Goal: Task Accomplishment & Management: Manage account settings

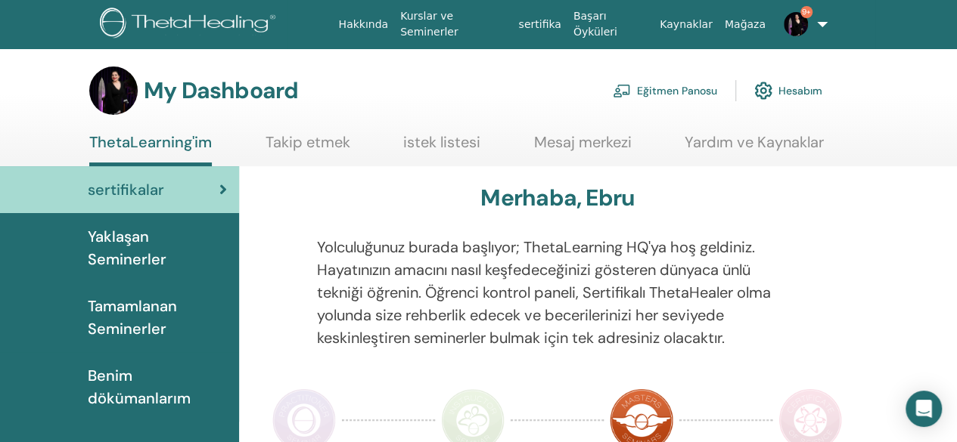
click at [692, 92] on link "Eğitmen Panosu" at bounding box center [665, 90] width 104 height 33
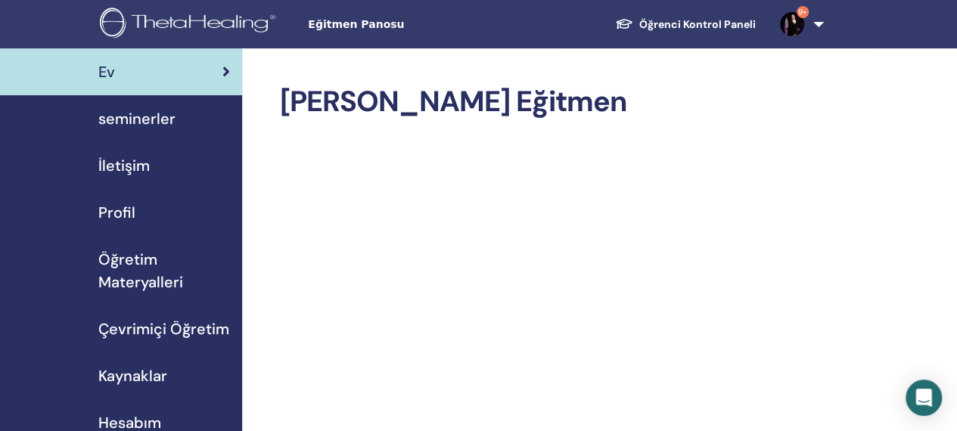
click at [139, 122] on span "seminerler" at bounding box center [136, 118] width 77 height 23
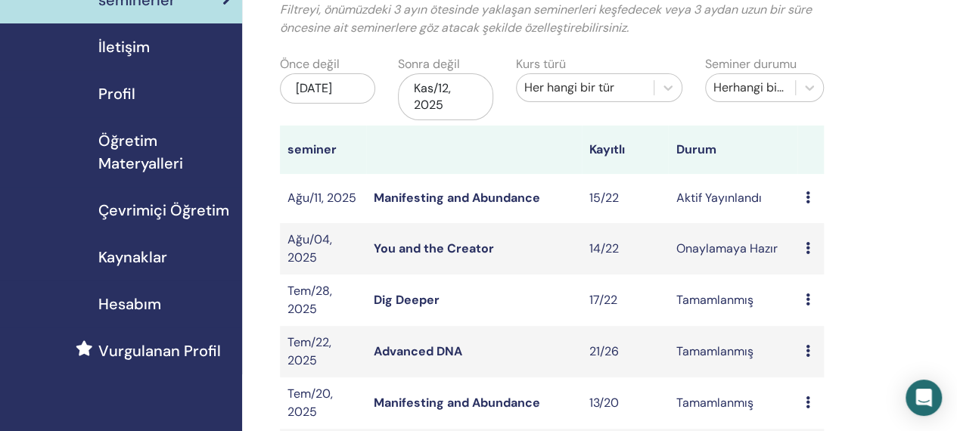
scroll to position [139, 0]
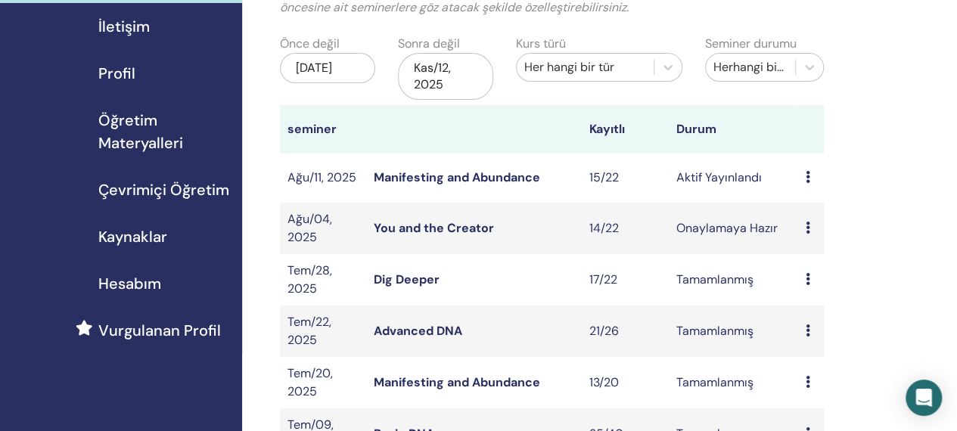
click at [492, 174] on link "Manifesting and Abundance" at bounding box center [457, 177] width 166 height 16
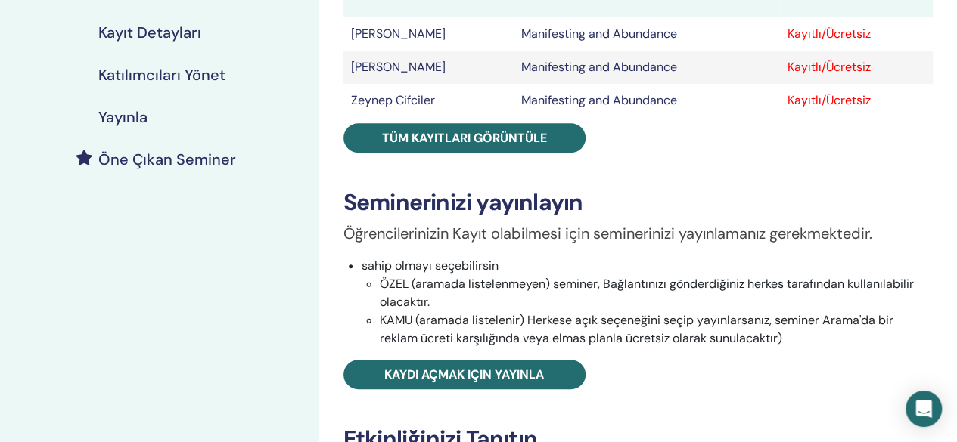
scroll to position [324, 0]
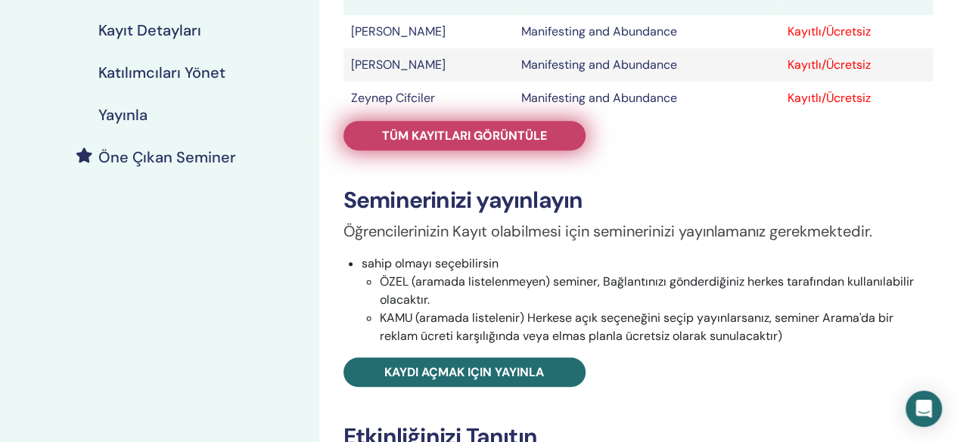
click at [511, 141] on span "Tüm kayıtları görüntüle" at bounding box center [464, 136] width 165 height 16
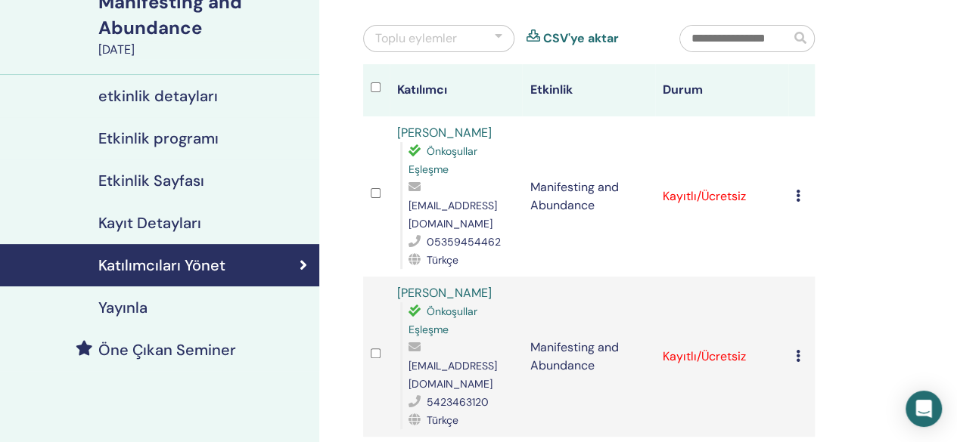
scroll to position [76, 0]
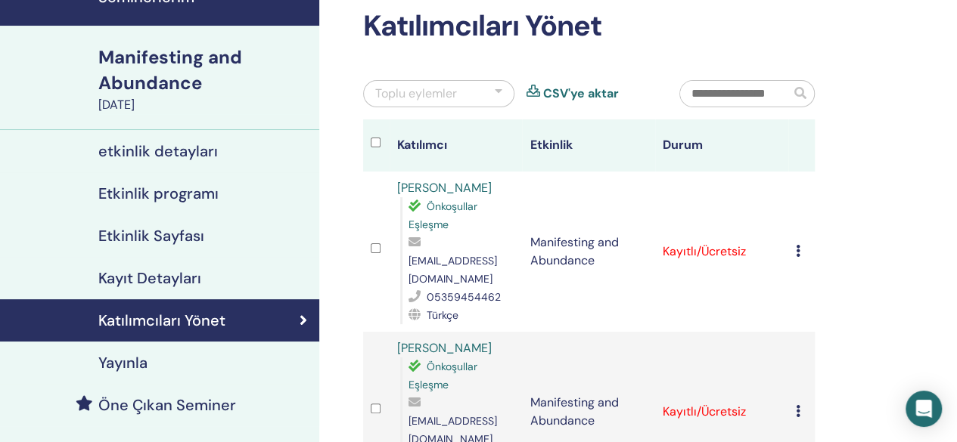
click at [501, 93] on div at bounding box center [499, 94] width 8 height 18
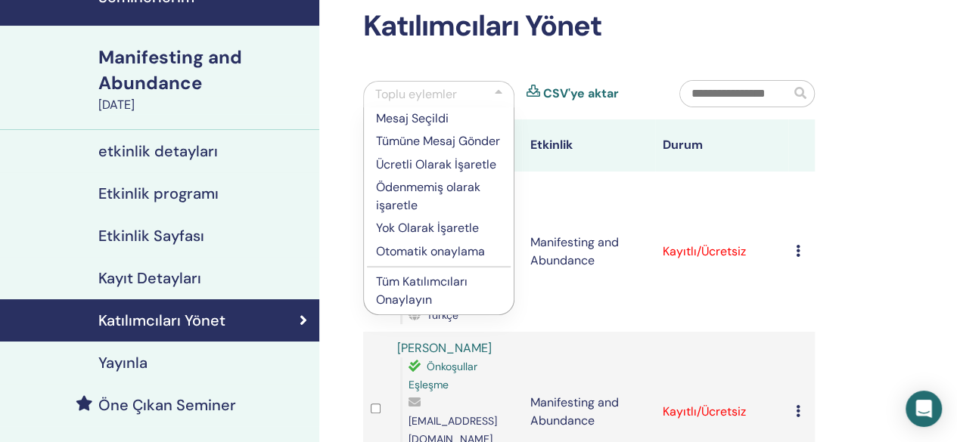
click at [477, 160] on p "Ücretli Olarak İşaretle" at bounding box center [439, 165] width 126 height 18
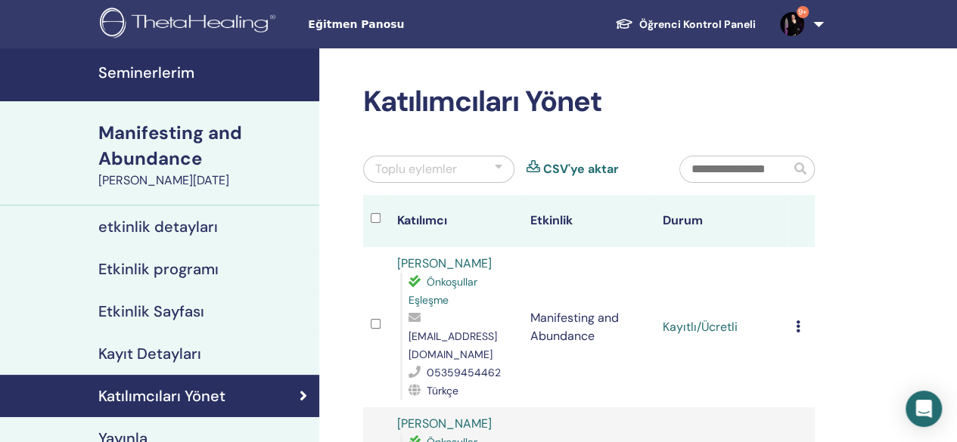
click at [492, 171] on div "Toplu eylemler" at bounding box center [438, 169] width 151 height 27
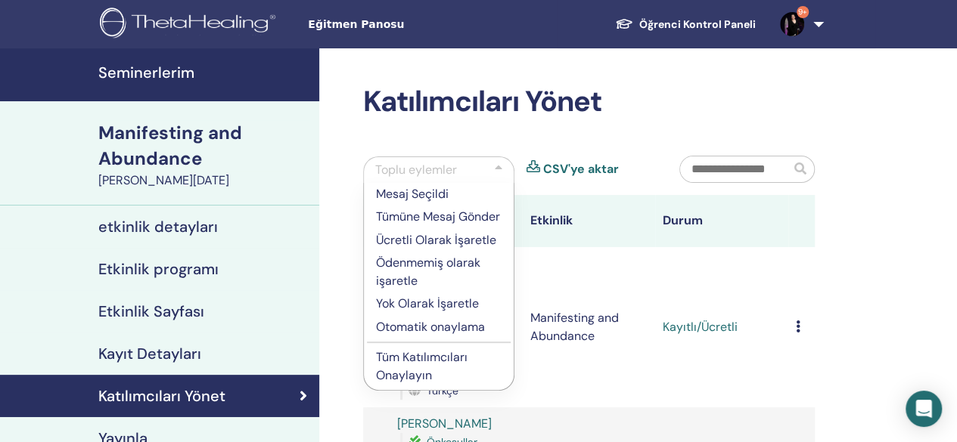
click at [443, 359] on p "Tüm Katılımcıları Onaylayın" at bounding box center [439, 367] width 126 height 36
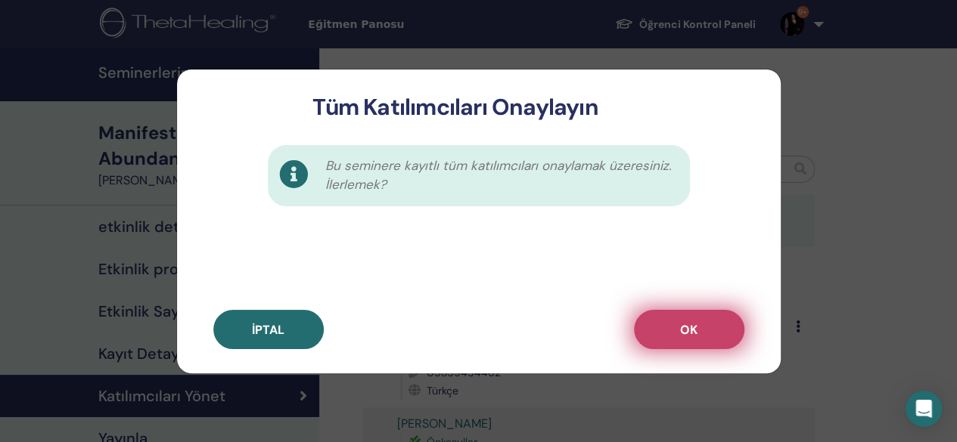
click at [725, 323] on button "OK" at bounding box center [689, 329] width 110 height 39
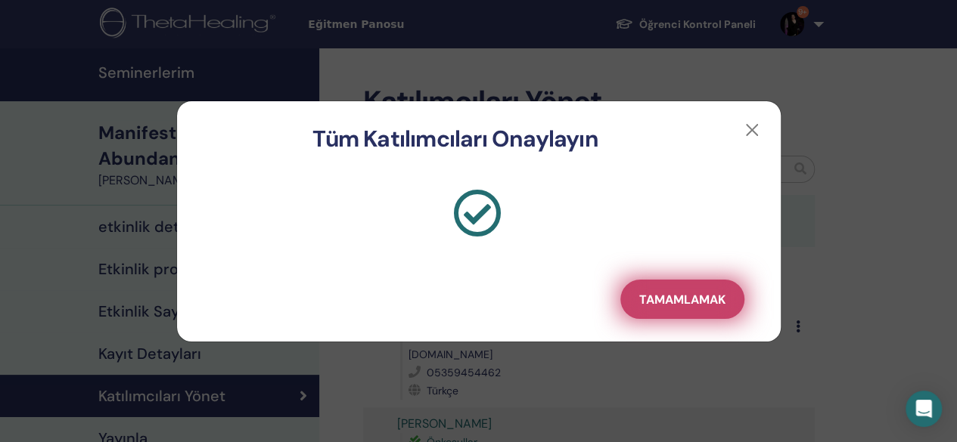
click at [728, 309] on button "Tamamlamak" at bounding box center [682, 299] width 124 height 39
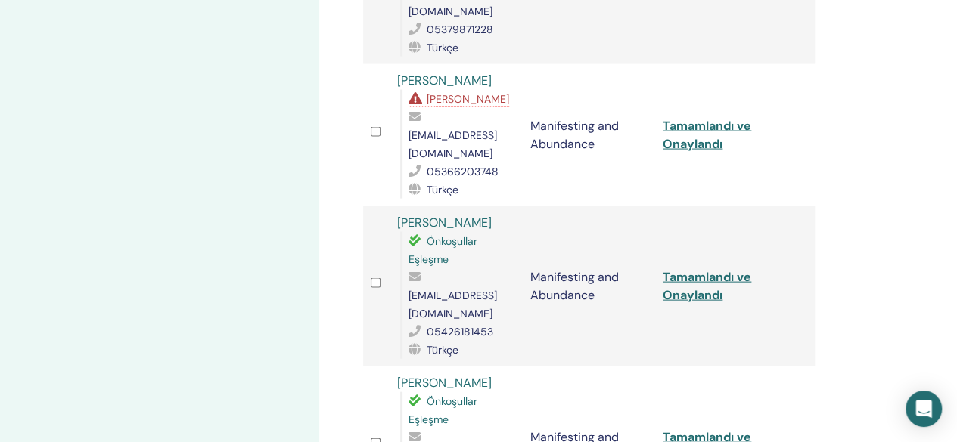
scroll to position [1495, 0]
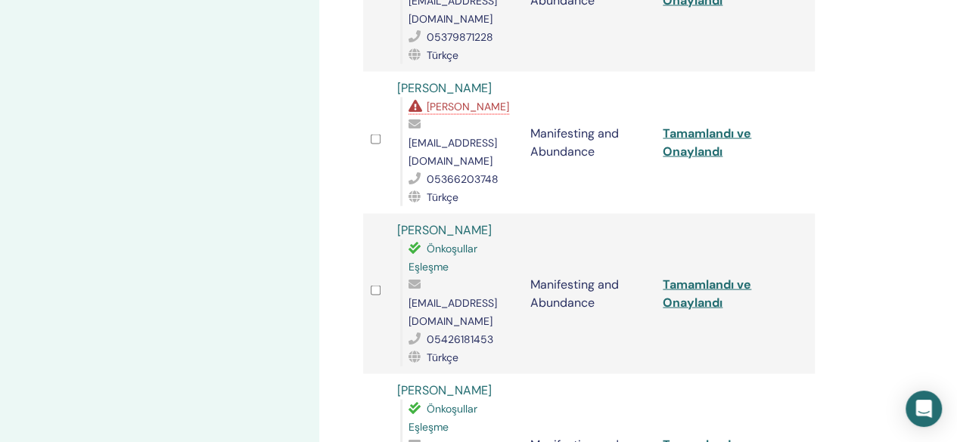
drag, startPoint x: 896, startPoint y: 253, endPoint x: 963, endPoint y: 251, distance: 66.6
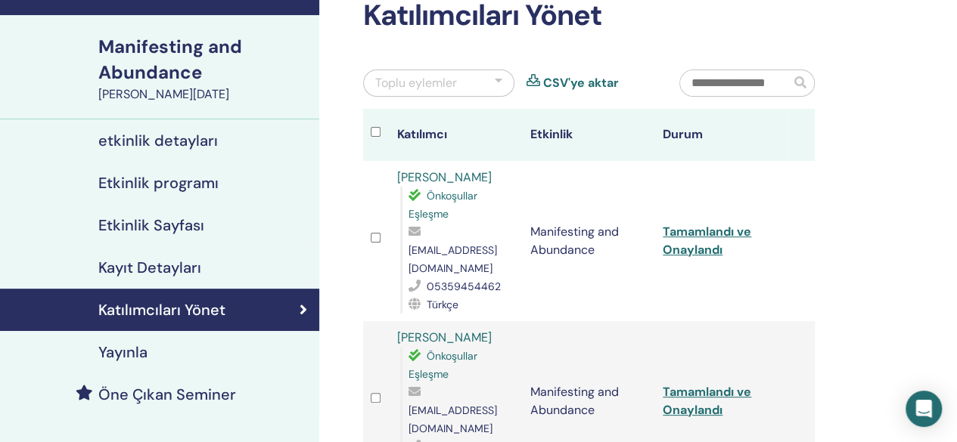
scroll to position [79, 0]
